Goal: Information Seeking & Learning: Learn about a topic

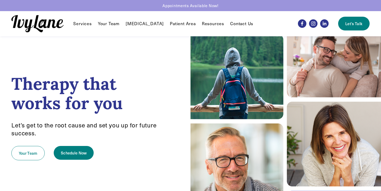
click at [106, 24] on link "Your Team" at bounding box center [109, 23] width 22 height 6
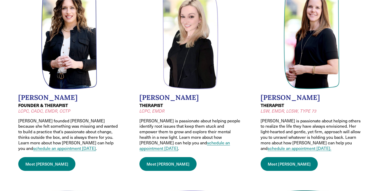
scroll to position [68, 0]
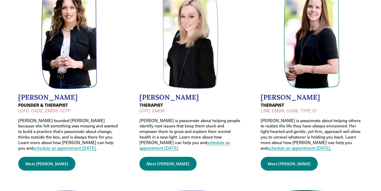
click at [43, 156] on link "Meet Wendy" at bounding box center [46, 163] width 57 height 14
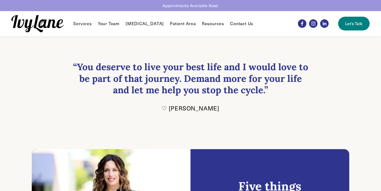
click at [0, 0] on div "FAQ" at bounding box center [0, 0] width 0 height 0
click at [0, 0] on span "FAQ" at bounding box center [0, 0] width 0 height 0
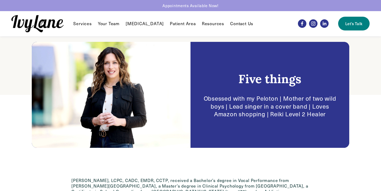
scroll to position [108, 0]
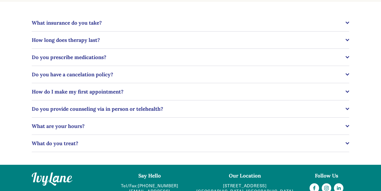
scroll to position [124, 0]
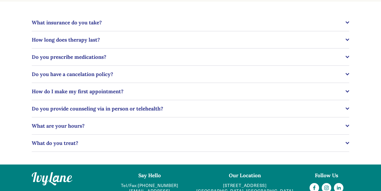
click at [118, 143] on span "What do you treat?" at bounding box center [189, 143] width 314 height 6
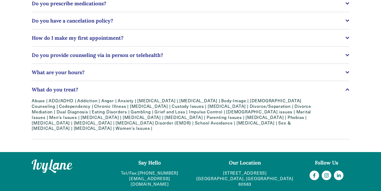
scroll to position [177, 0]
